Goal: Task Accomplishment & Management: Manage account settings

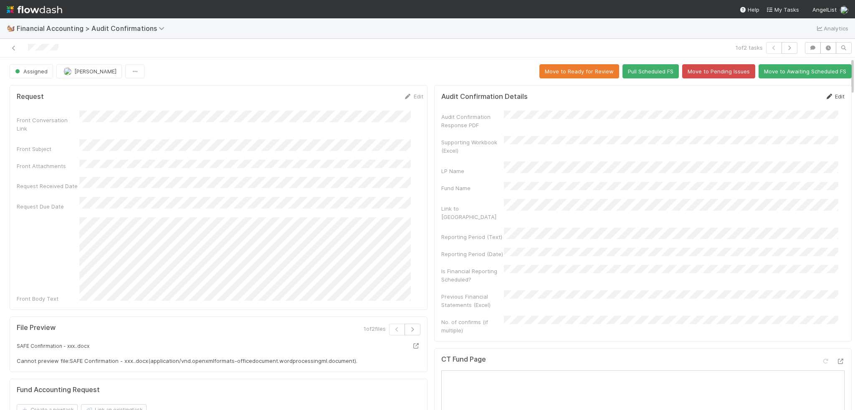
click at [825, 96] on link "Edit" at bounding box center [835, 96] width 20 height 7
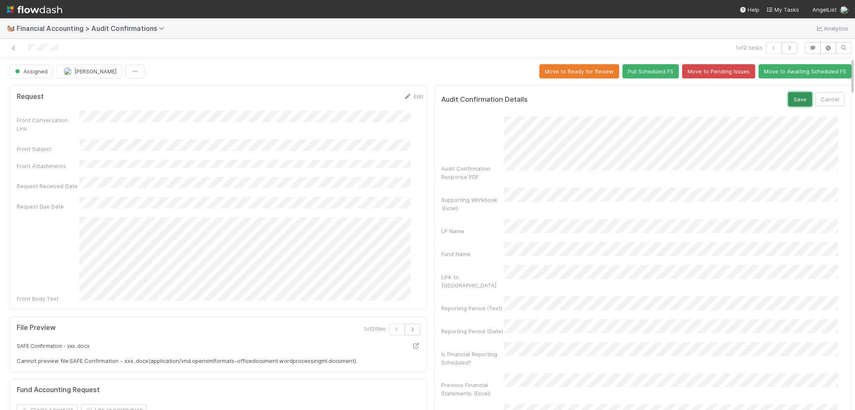
click at [788, 96] on button "Save" at bounding box center [800, 99] width 24 height 14
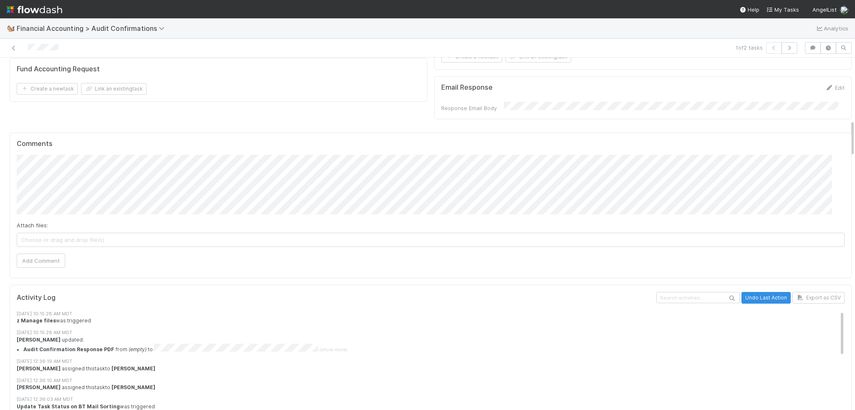
scroll to position [584, 0]
click at [38, 179] on button "[PERSON_NAME]" at bounding box center [54, 183] width 63 height 12
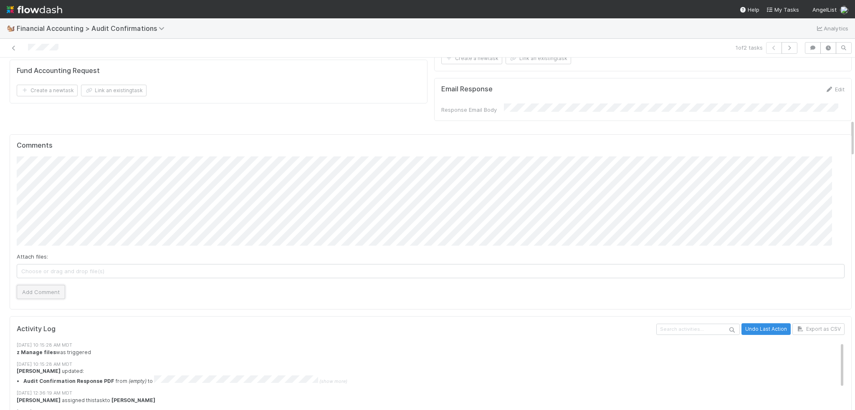
click at [28, 285] on button "Add Comment" at bounding box center [41, 292] width 48 height 14
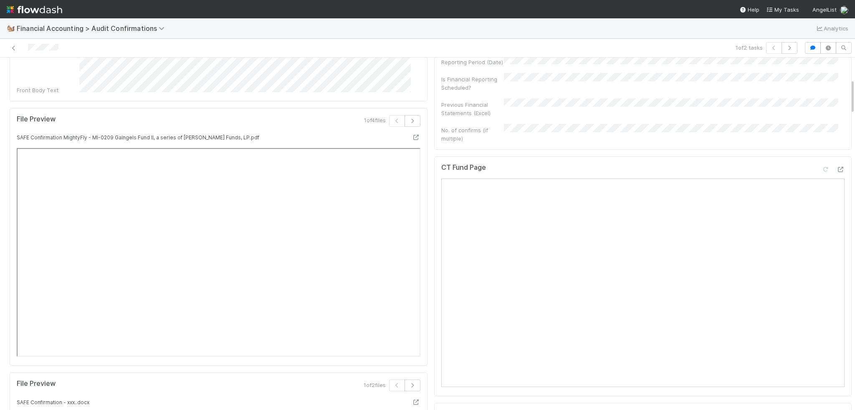
scroll to position [0, 0]
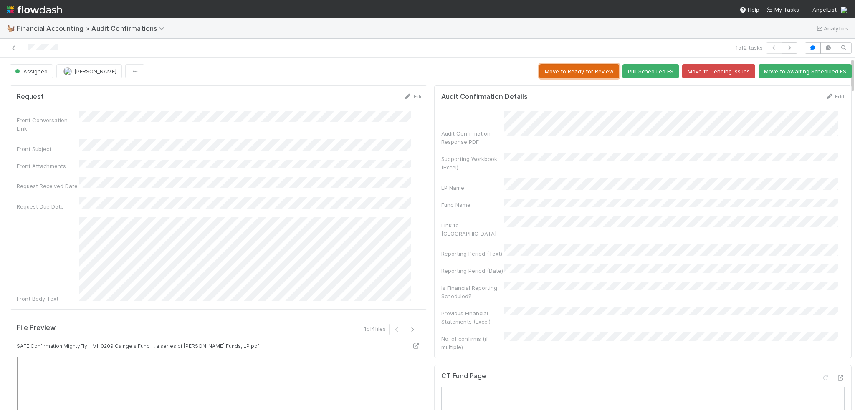
click at [550, 71] on button "Move to Ready for Review" at bounding box center [579, 71] width 80 height 14
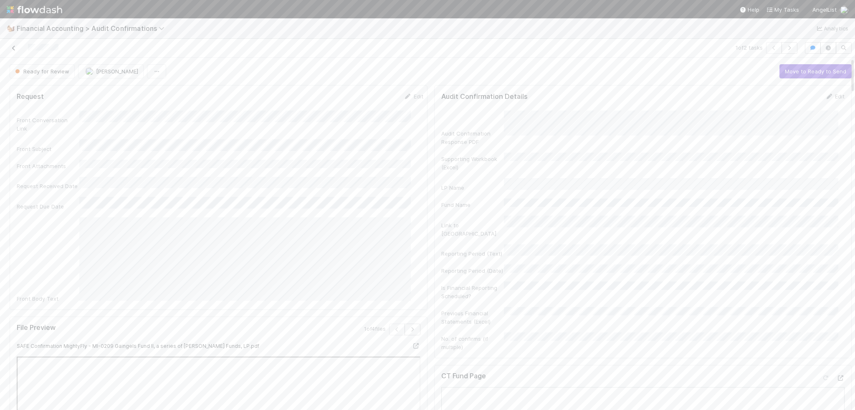
click at [17, 49] on icon at bounding box center [14, 47] width 8 height 5
click at [836, 202] on icon at bounding box center [840, 204] width 8 height 5
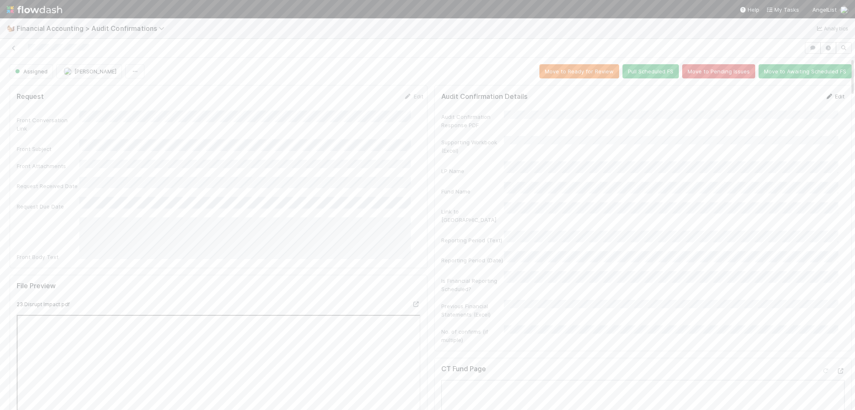
click at [825, 97] on link "Edit" at bounding box center [835, 96] width 20 height 7
click at [788, 98] on button "Save" at bounding box center [800, 99] width 24 height 14
click at [576, 76] on button "Move to Ready for Review" at bounding box center [579, 71] width 80 height 14
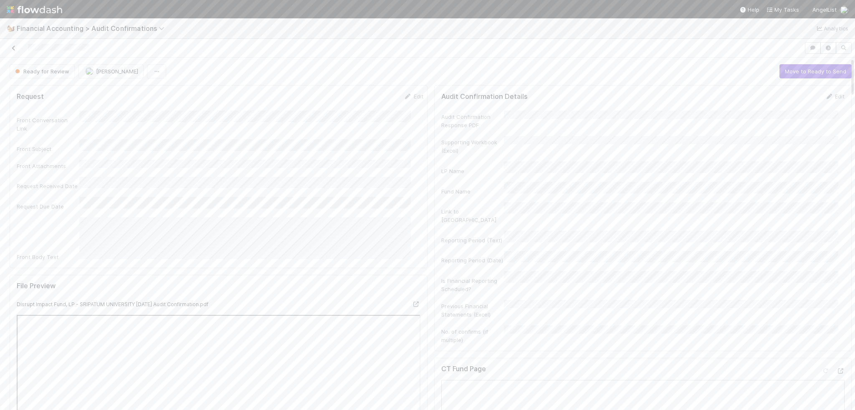
click at [12, 46] on icon at bounding box center [14, 47] width 8 height 5
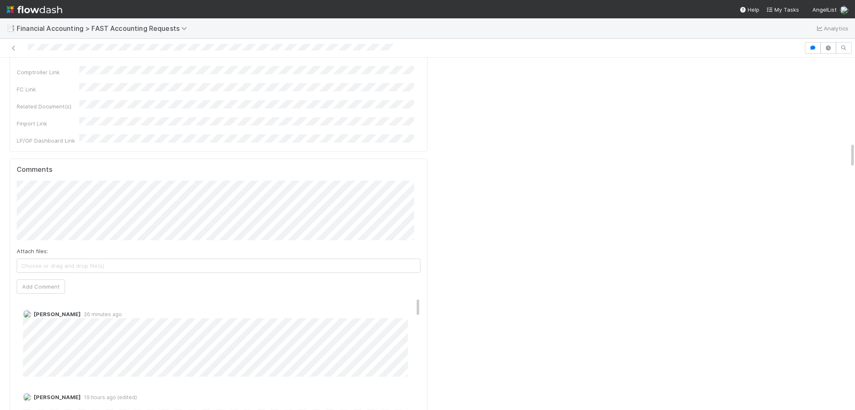
scroll to position [1169, 0]
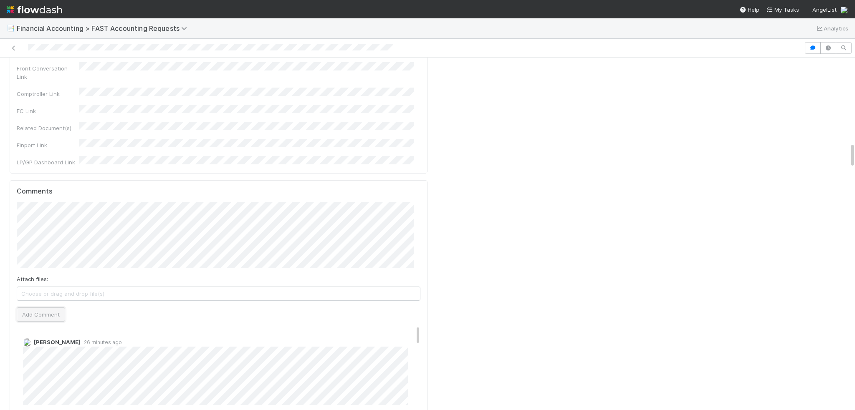
click at [48, 308] on button "Add Comment" at bounding box center [41, 315] width 48 height 14
click at [34, 341] on link "Edit" at bounding box center [35, 344] width 10 height 7
click at [37, 341] on link "Edit" at bounding box center [35, 344] width 10 height 7
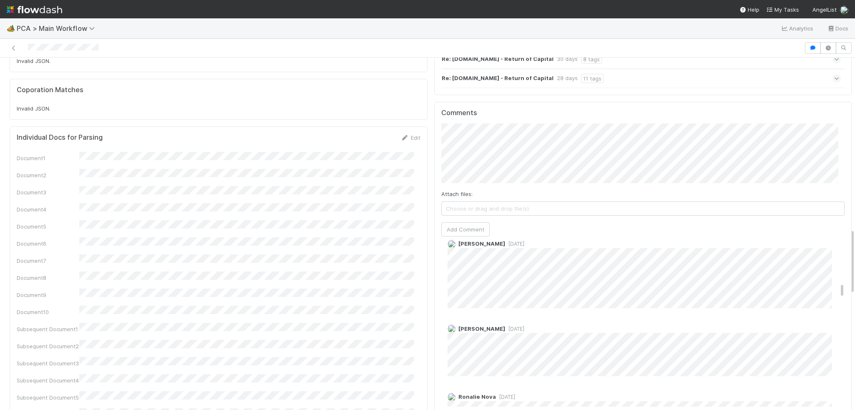
scroll to position [1169, 0]
